Goal: Check status: Check status

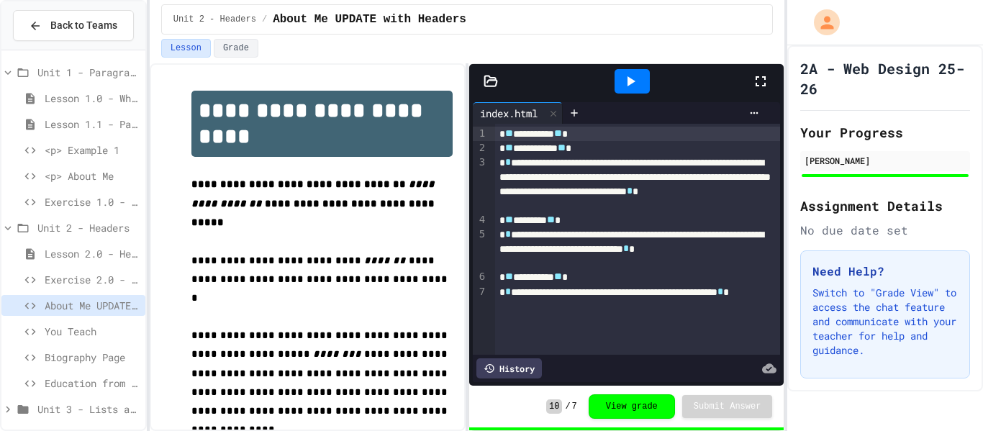
click at [76, 330] on span "You Teach" at bounding box center [92, 331] width 95 height 15
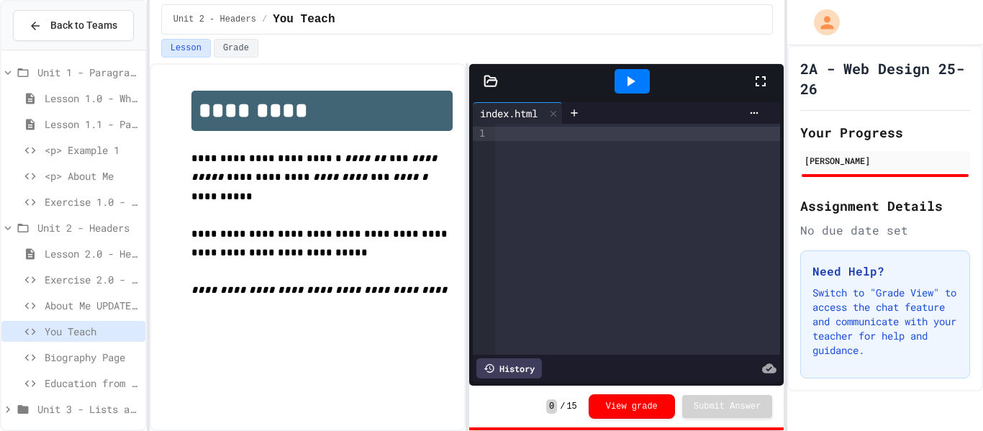
click at [109, 354] on span "Biography Page" at bounding box center [92, 357] width 95 height 15
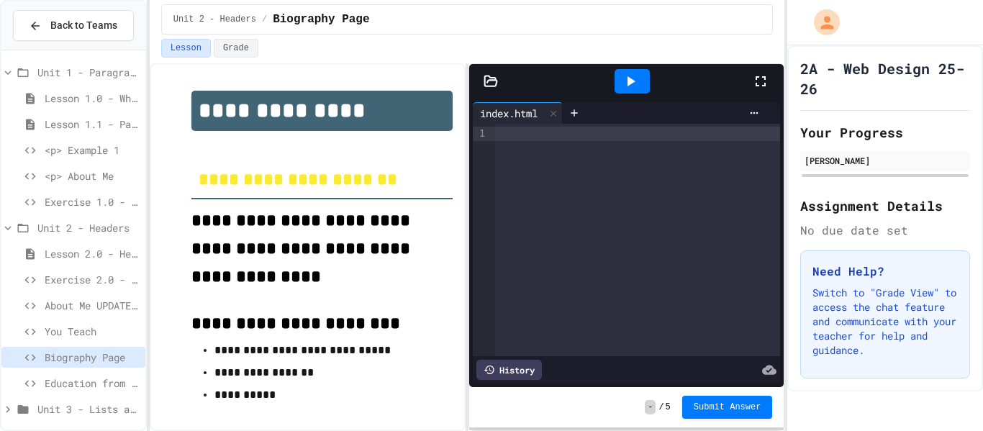
click at [116, 306] on span "About Me UPDATE with Headers" at bounding box center [92, 305] width 95 height 15
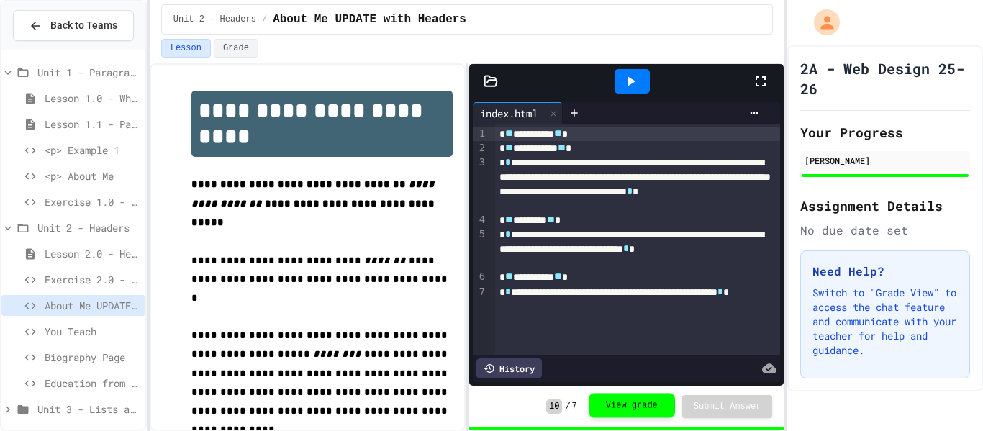
click at [632, 409] on button "View grade" at bounding box center [632, 405] width 86 height 24
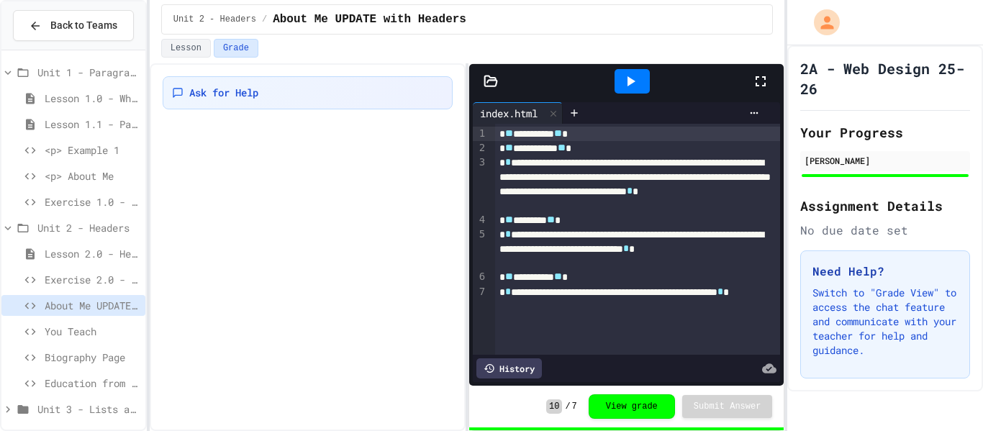
click at [545, 308] on div "**********" at bounding box center [638, 299] width 286 height 29
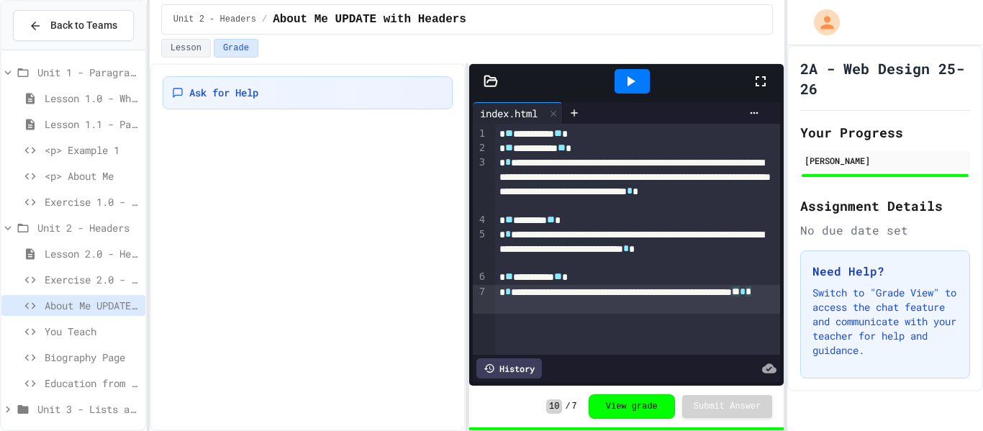
click at [49, 341] on div "You Teach" at bounding box center [73, 331] width 144 height 21
